Goal: Task Accomplishment & Management: Manage account settings

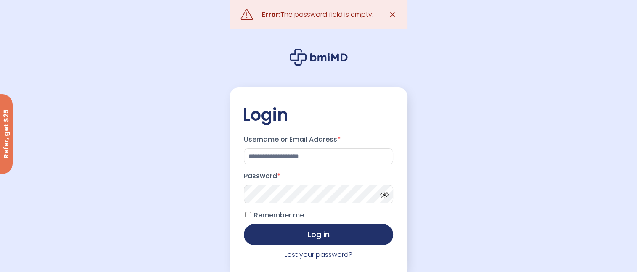
click at [385, 195] on span at bounding box center [382, 193] width 13 height 6
click at [334, 234] on button "Log in" at bounding box center [319, 234] width 150 height 21
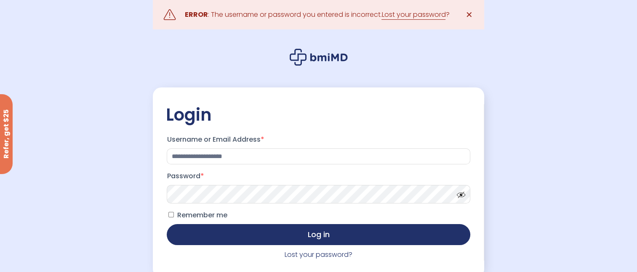
click at [461, 194] on span at bounding box center [459, 193] width 13 height 6
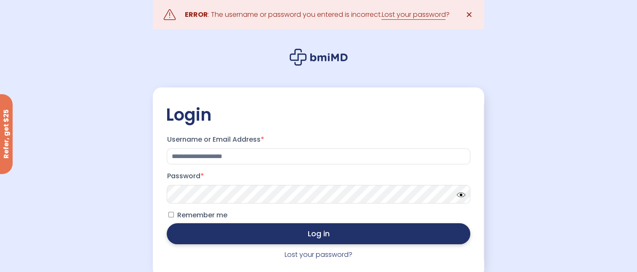
click at [302, 237] on button "Log in" at bounding box center [318, 234] width 303 height 21
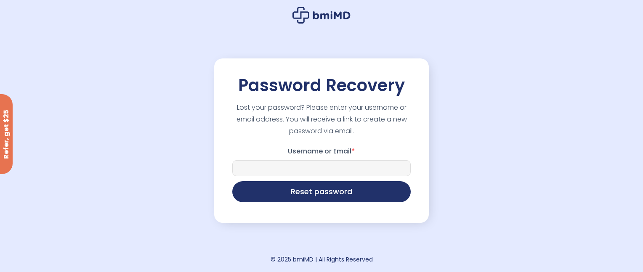
click at [293, 165] on input "Username or Email *" at bounding box center [321, 168] width 179 height 16
type input "*"
type input "**********"
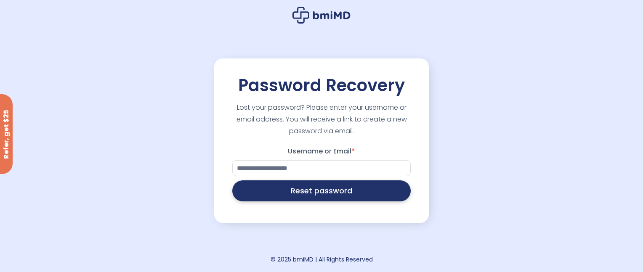
click at [305, 196] on button "Reset password" at bounding box center [321, 191] width 179 height 21
